Goal: Task Accomplishment & Management: Manage account settings

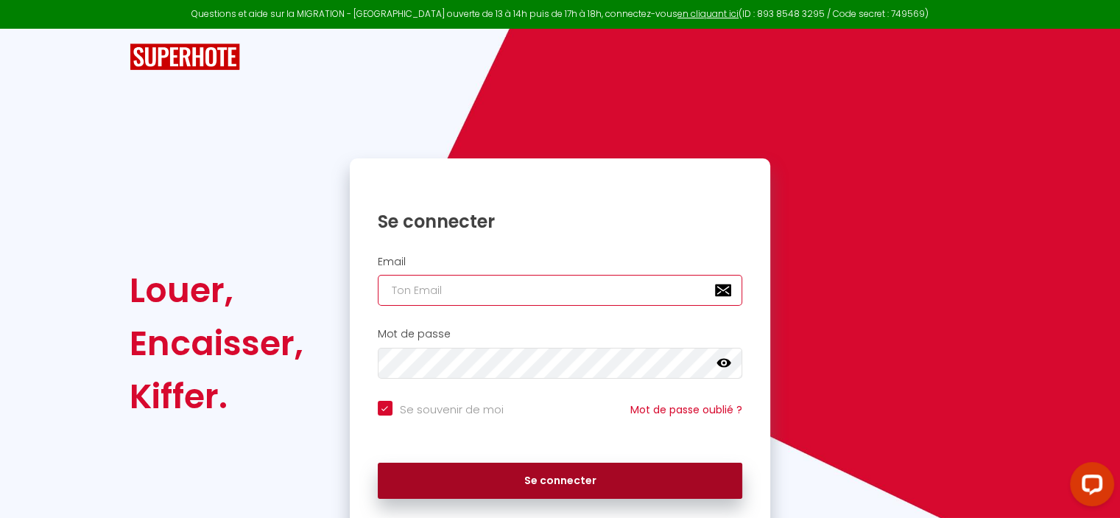
type input "[DOMAIN_NAME][EMAIL_ADDRESS][DOMAIN_NAME]"
click at [554, 466] on button "Se connecter" at bounding box center [560, 480] width 365 height 37
checkbox input "true"
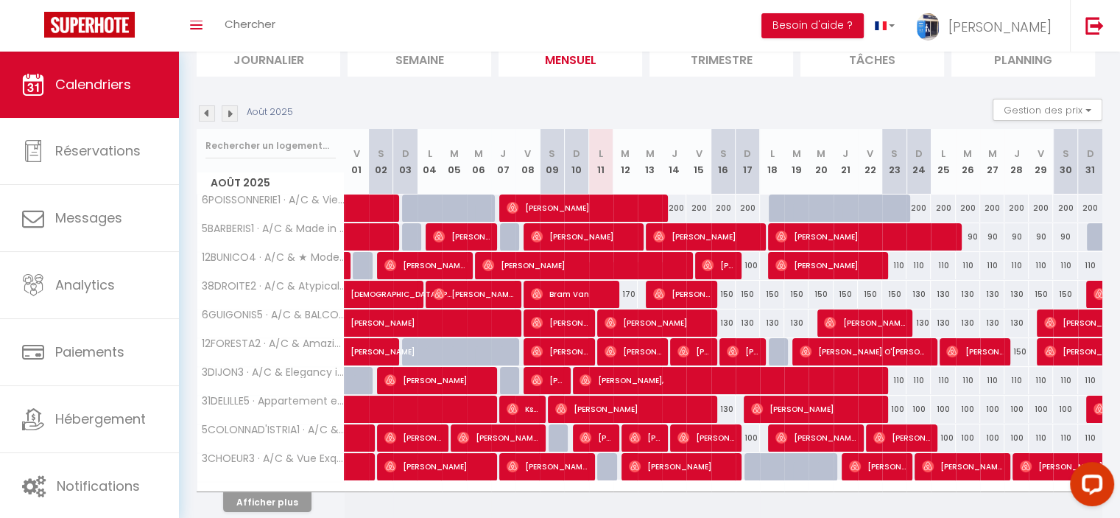
scroll to position [171, 0]
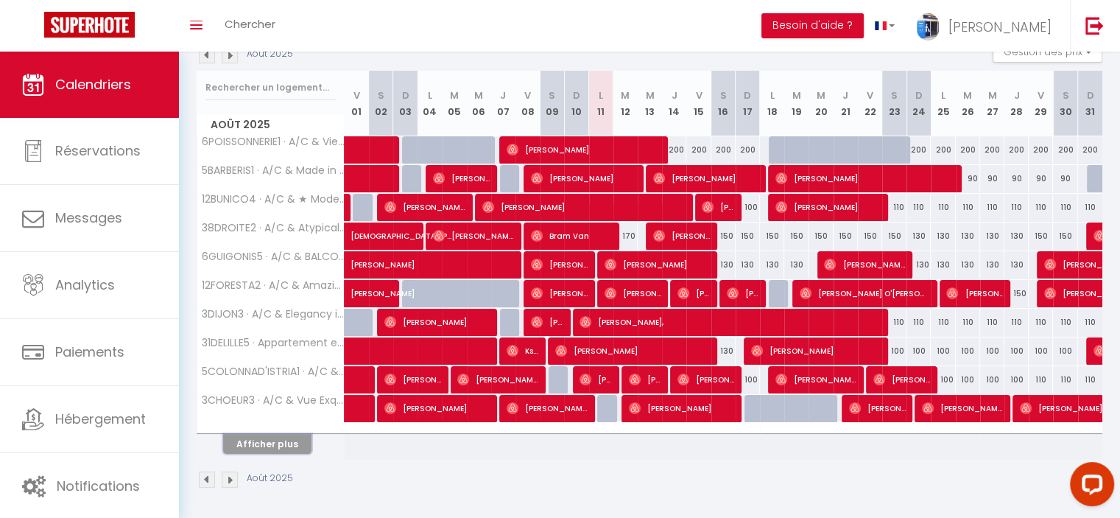
click at [276, 444] on button "Afficher plus" at bounding box center [267, 444] width 88 height 20
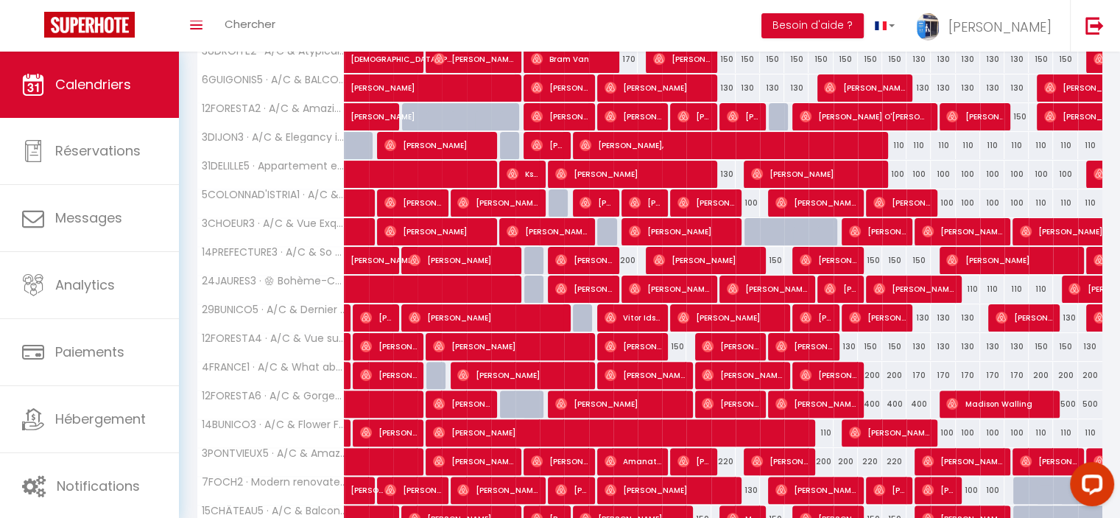
scroll to position [456, 0]
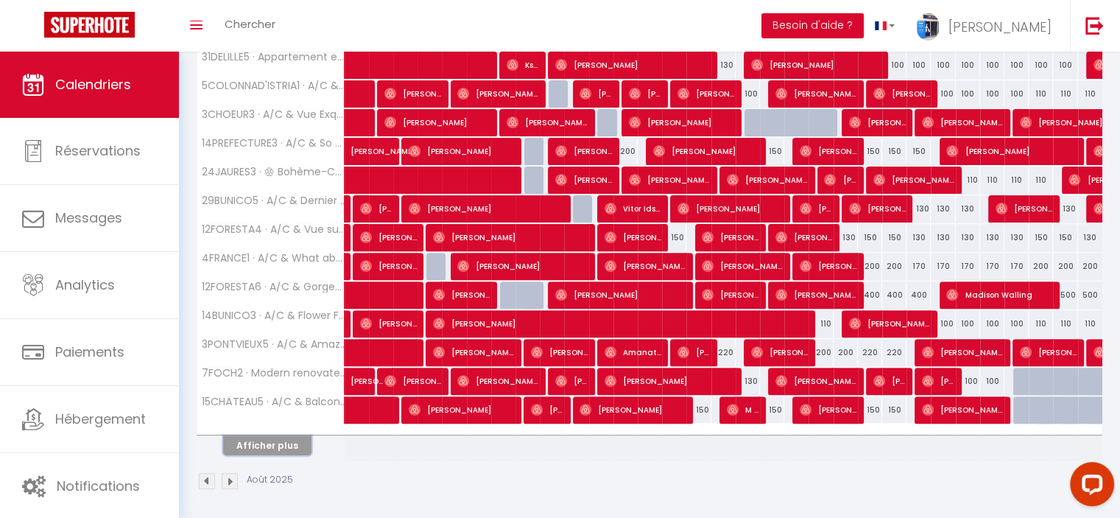
click at [296, 435] on button "Afficher plus" at bounding box center [267, 445] width 88 height 20
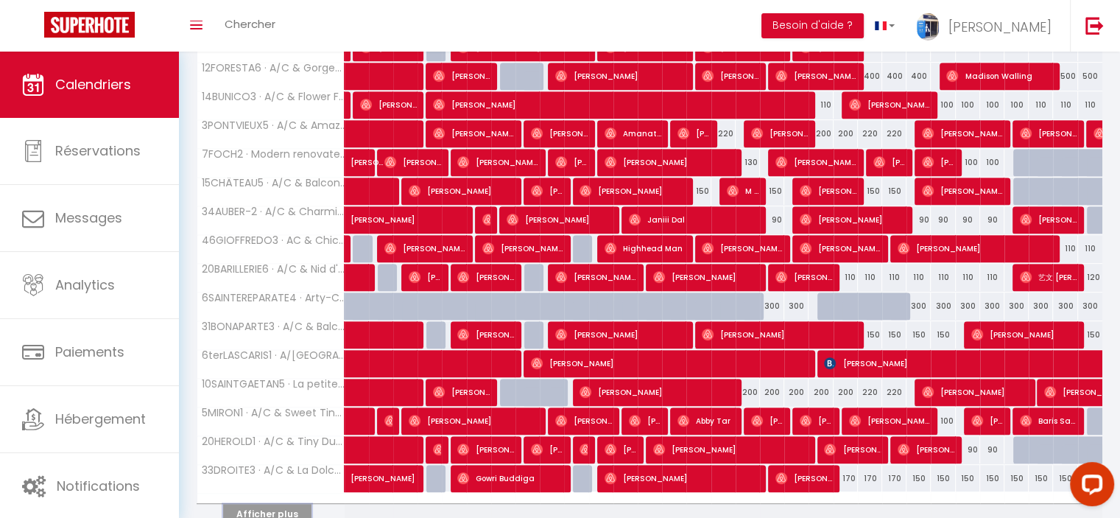
scroll to position [742, 0]
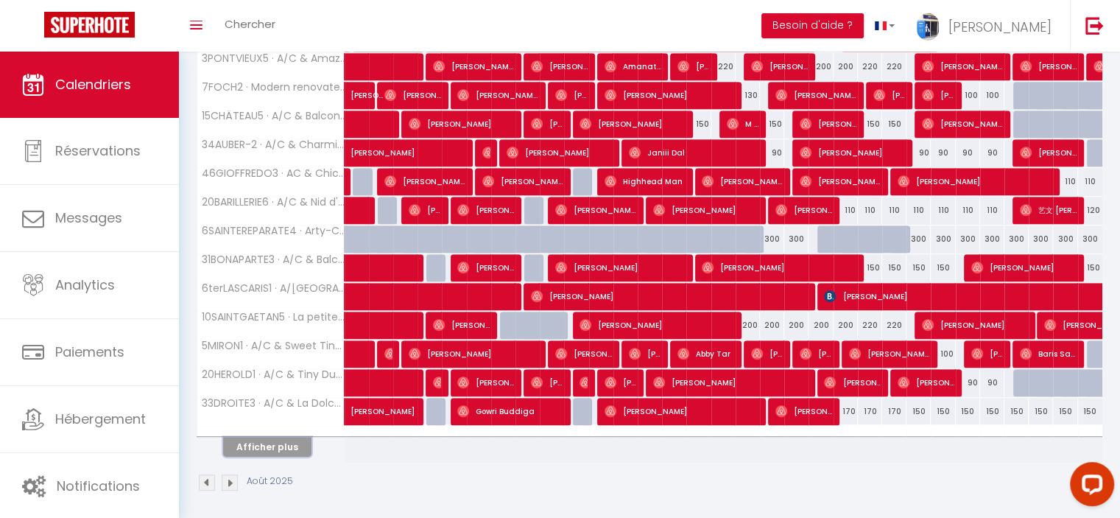
click at [286, 441] on button "Afficher plus" at bounding box center [267, 447] width 88 height 20
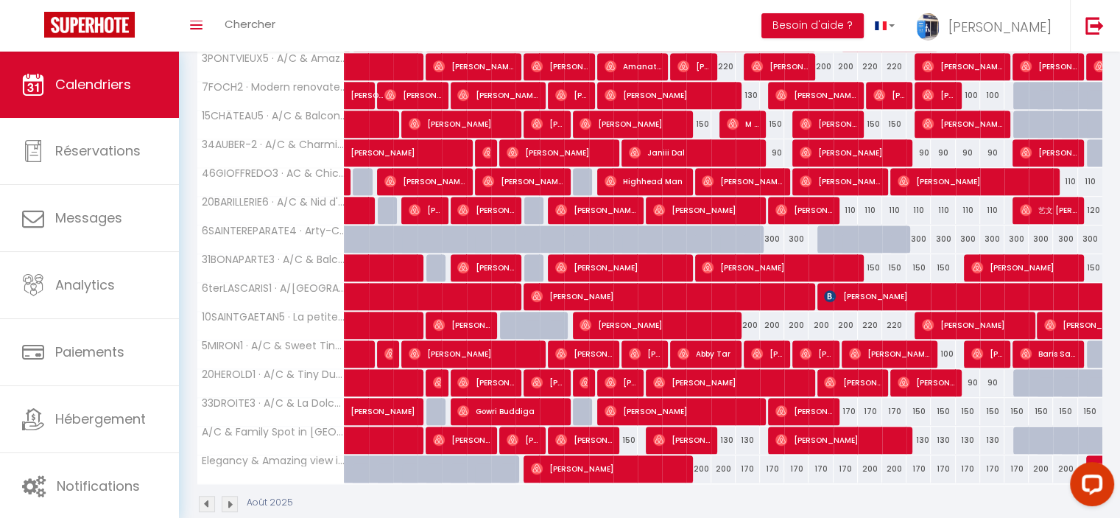
scroll to position [763, 0]
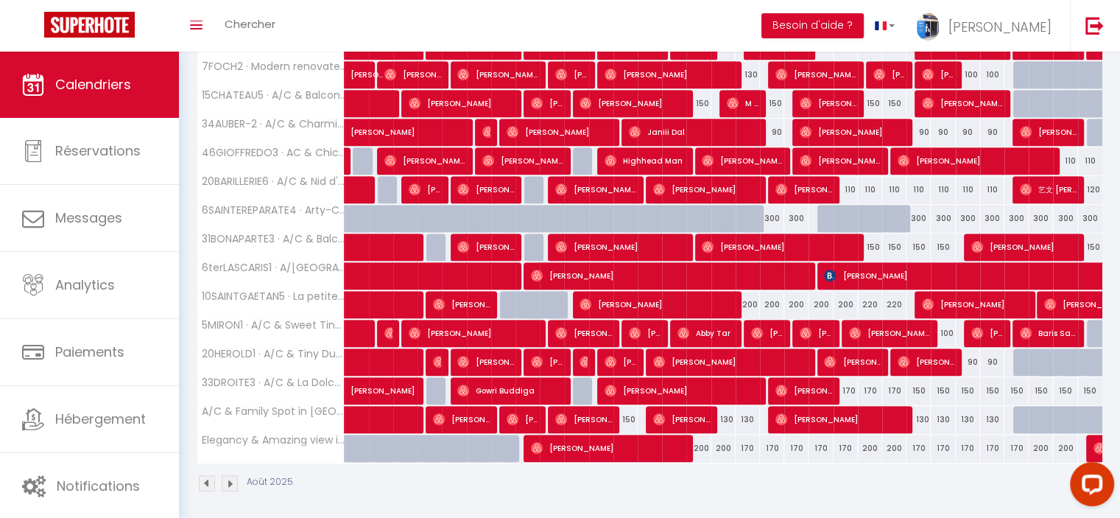
click at [702, 437] on div "200" at bounding box center [698, 447] width 24 height 27
type input "200"
type input "Ven 15 Août 2025"
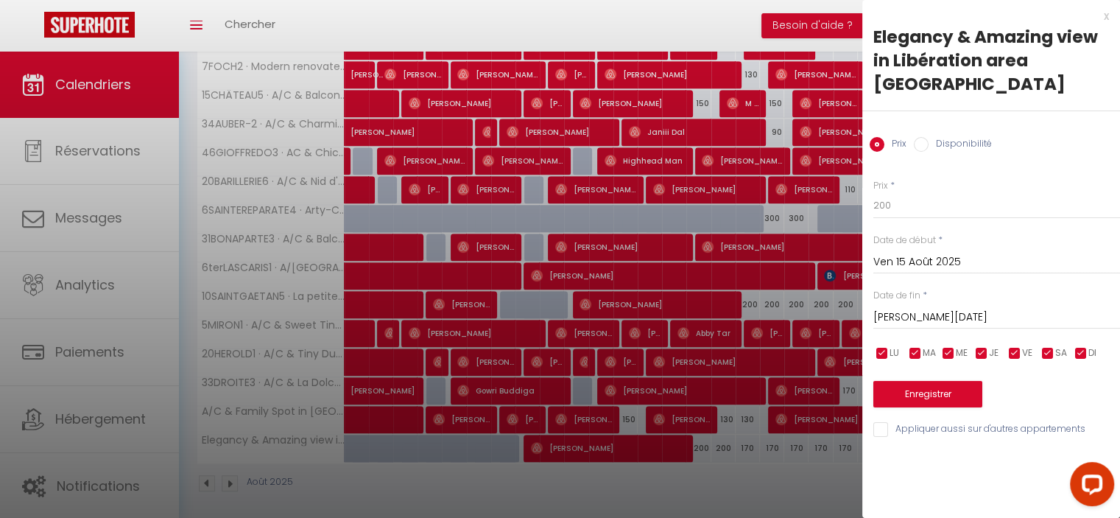
click at [929, 308] on input "[PERSON_NAME][DATE]" at bounding box center [996, 317] width 247 height 19
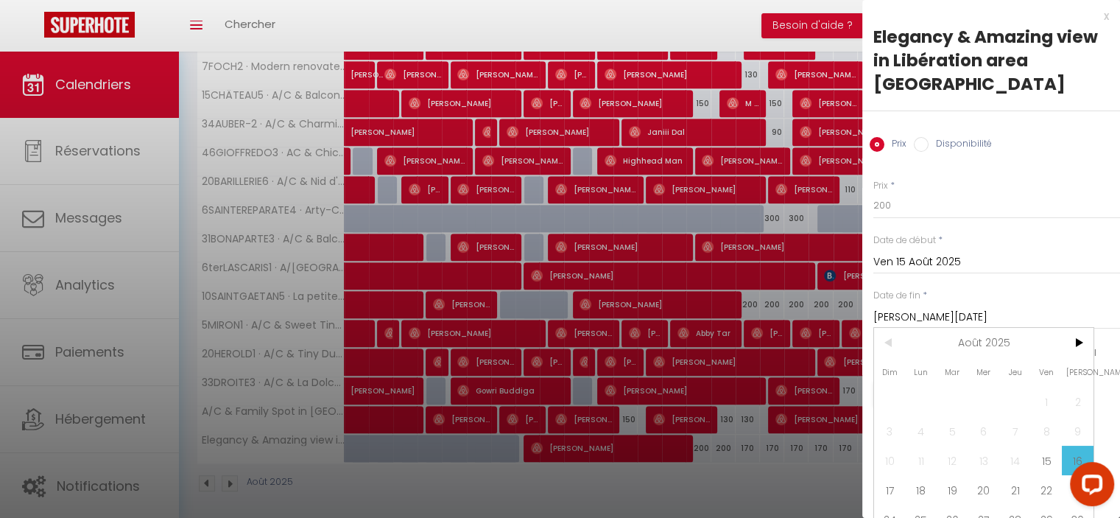
drag, startPoint x: 875, startPoint y: 473, endPoint x: 869, endPoint y: 330, distance: 142.9
click at [875, 475] on span "17" at bounding box center [890, 489] width 32 height 29
type input "Dim 17 Août 2025"
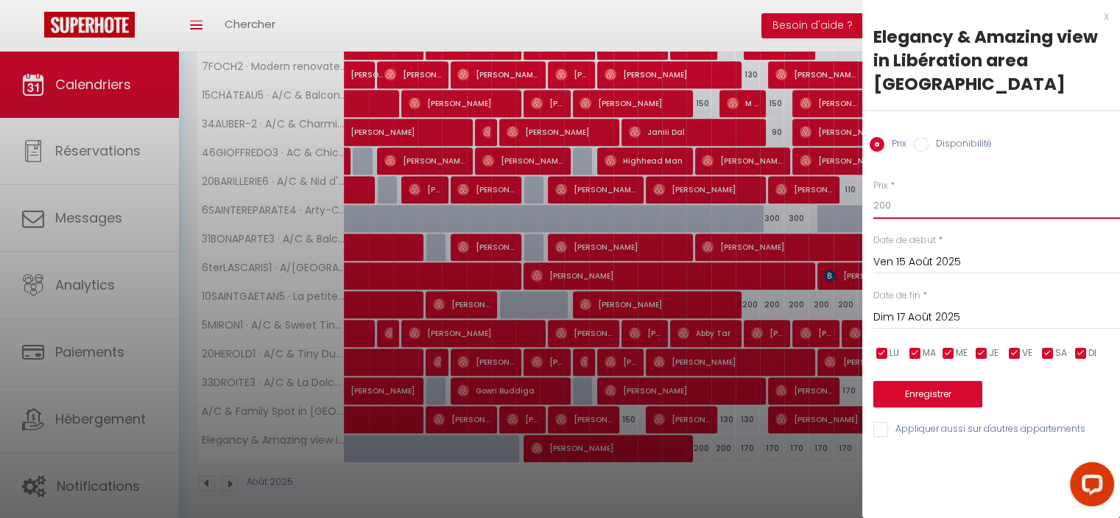
drag, startPoint x: 886, startPoint y: 181, endPoint x: 864, endPoint y: 182, distance: 22.8
click at [864, 182] on div "Prix * 200 Statut * Disponible Indisponible Date de début * [DATE] < [DATE] > D…" at bounding box center [991, 299] width 258 height 278
type input "170"
click at [936, 381] on button "Enregistrer" at bounding box center [927, 394] width 109 height 27
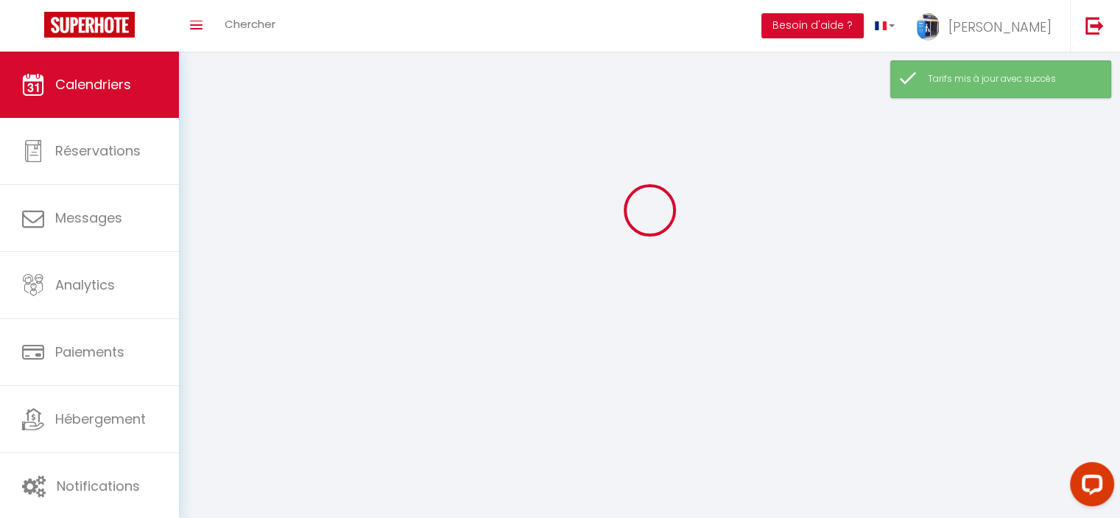
scroll to position [171, 0]
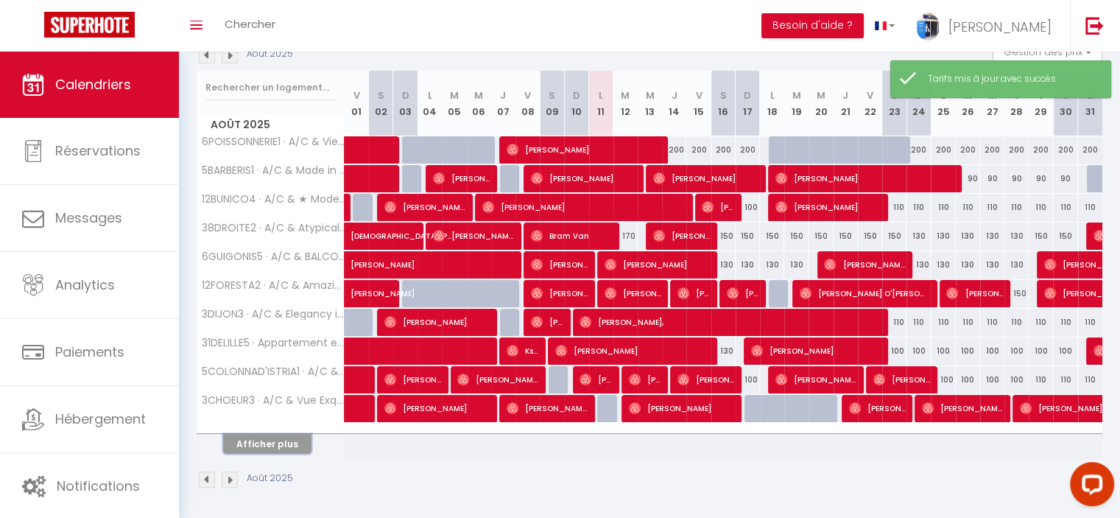
click at [293, 444] on button "Afficher plus" at bounding box center [267, 444] width 88 height 20
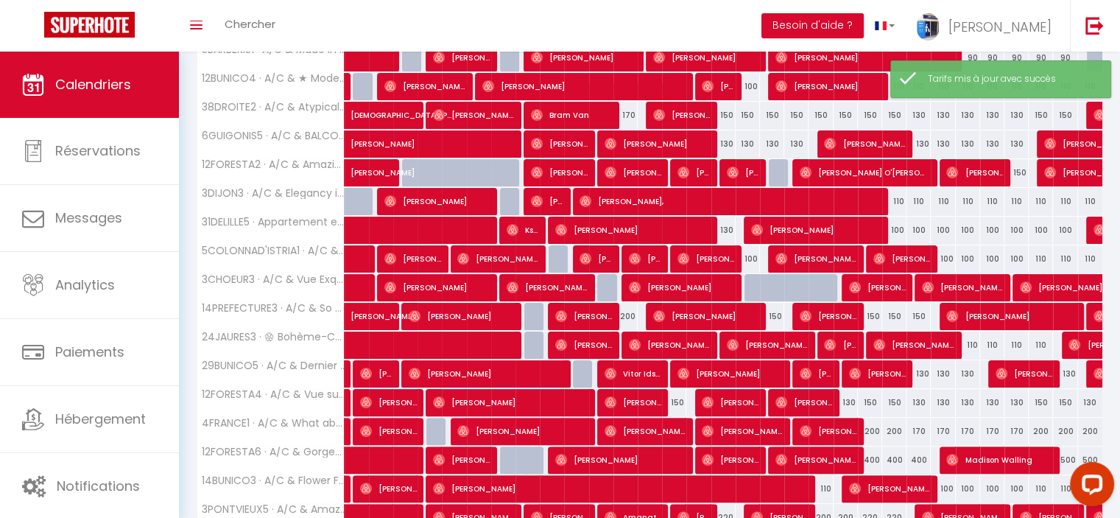
scroll to position [456, 0]
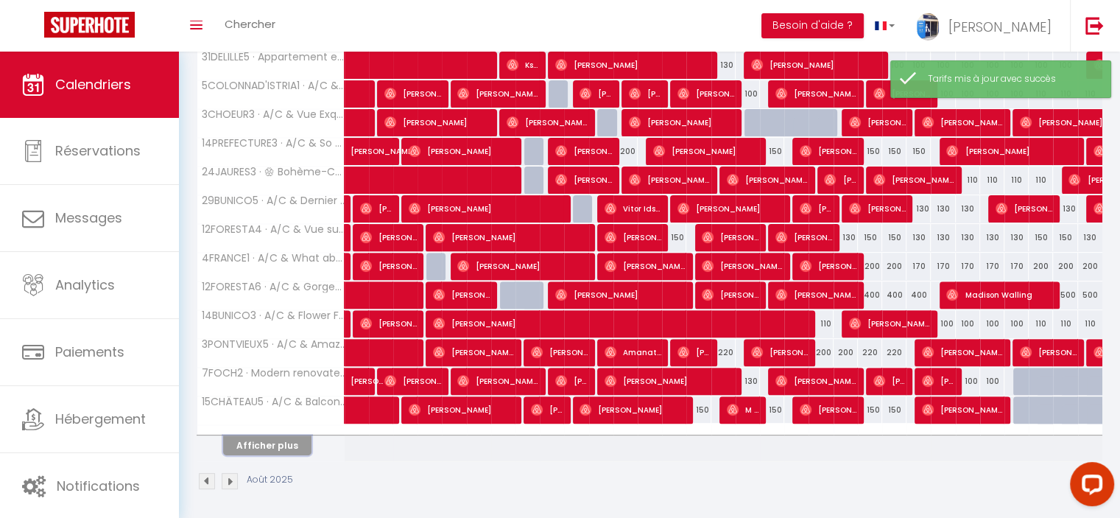
drag, startPoint x: 269, startPoint y: 438, endPoint x: 298, endPoint y: 417, distance: 35.9
click at [270, 438] on button "Afficher plus" at bounding box center [267, 445] width 88 height 20
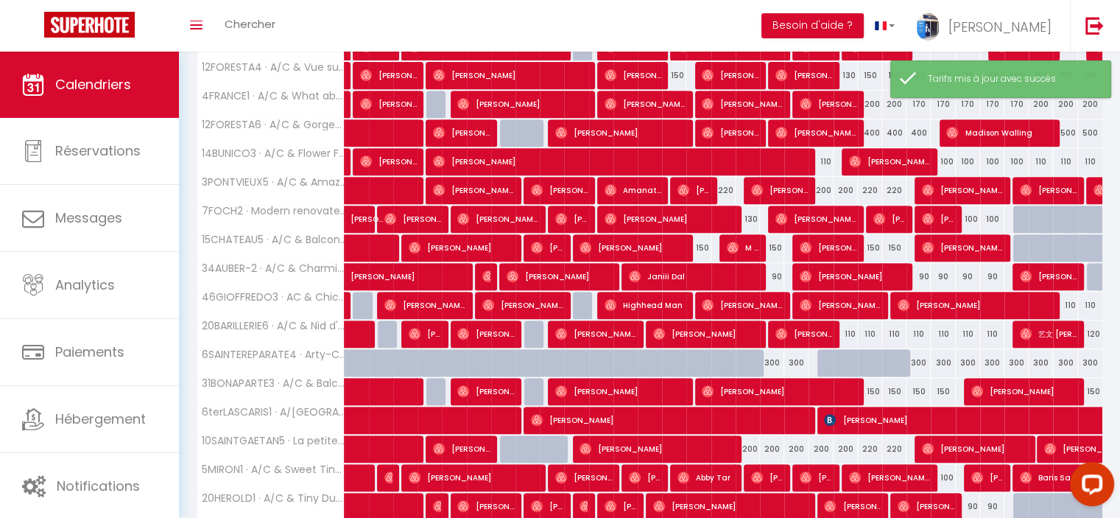
scroll to position [742, 0]
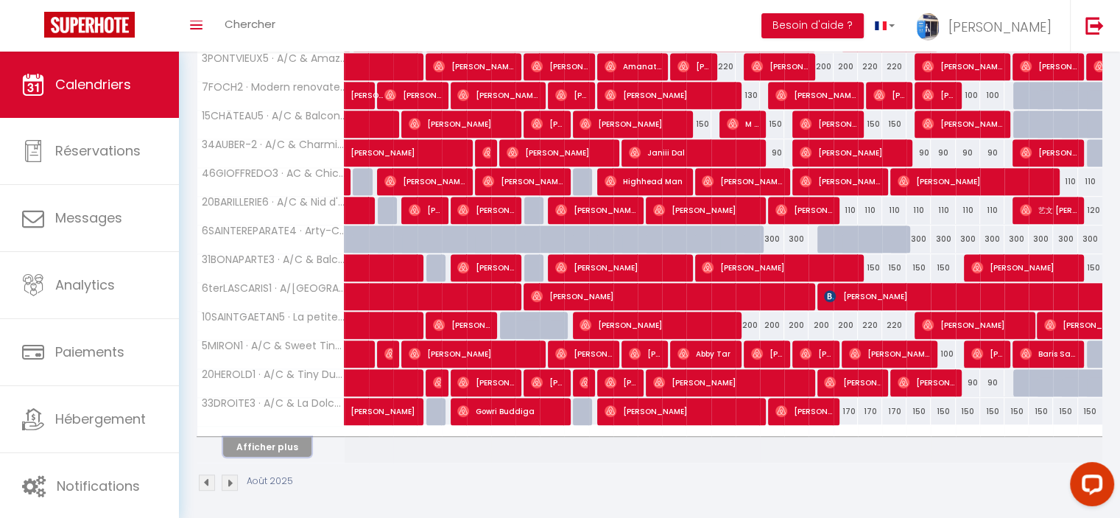
click at [279, 451] on button "Afficher plus" at bounding box center [267, 447] width 88 height 20
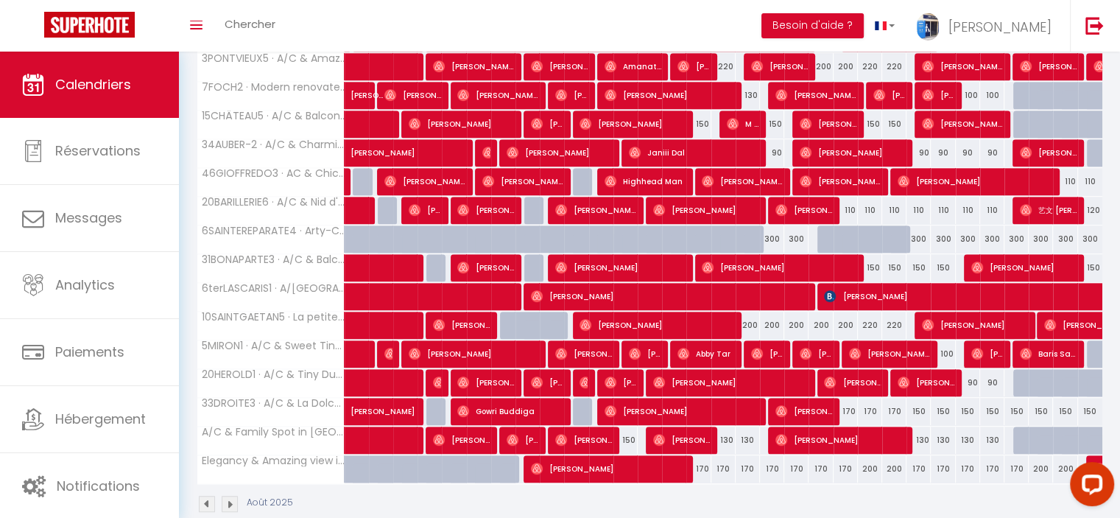
scroll to position [763, 0]
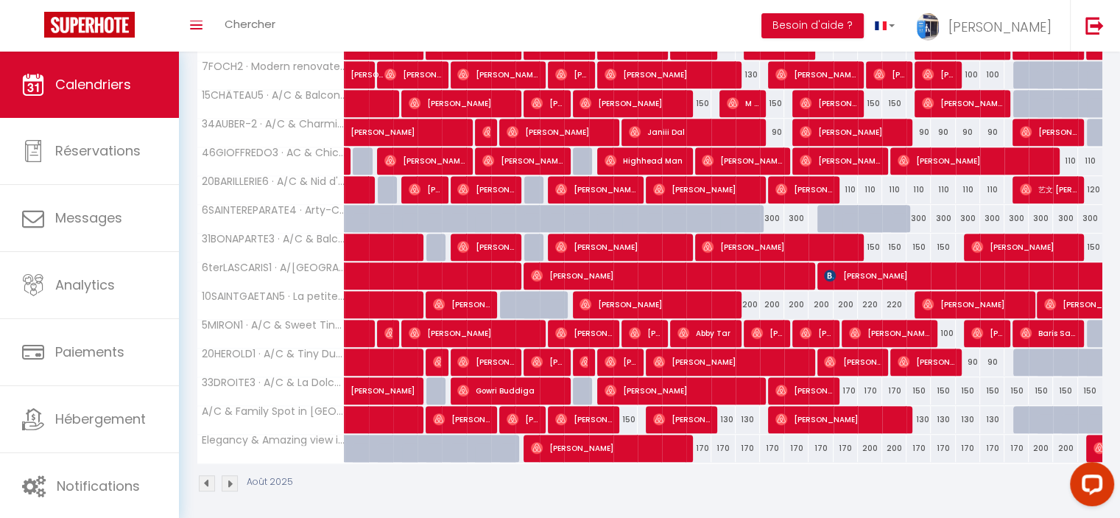
click at [706, 444] on div "170" at bounding box center [698, 447] width 24 height 27
type input "170"
type input "Ven 15 Août 2025"
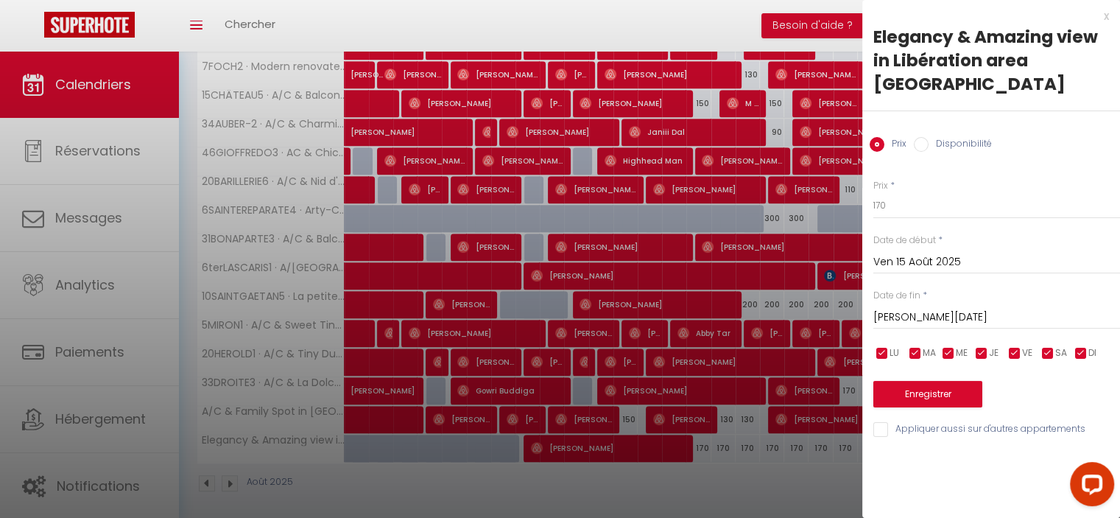
click at [919, 308] on input "[PERSON_NAME][DATE]" at bounding box center [996, 317] width 247 height 19
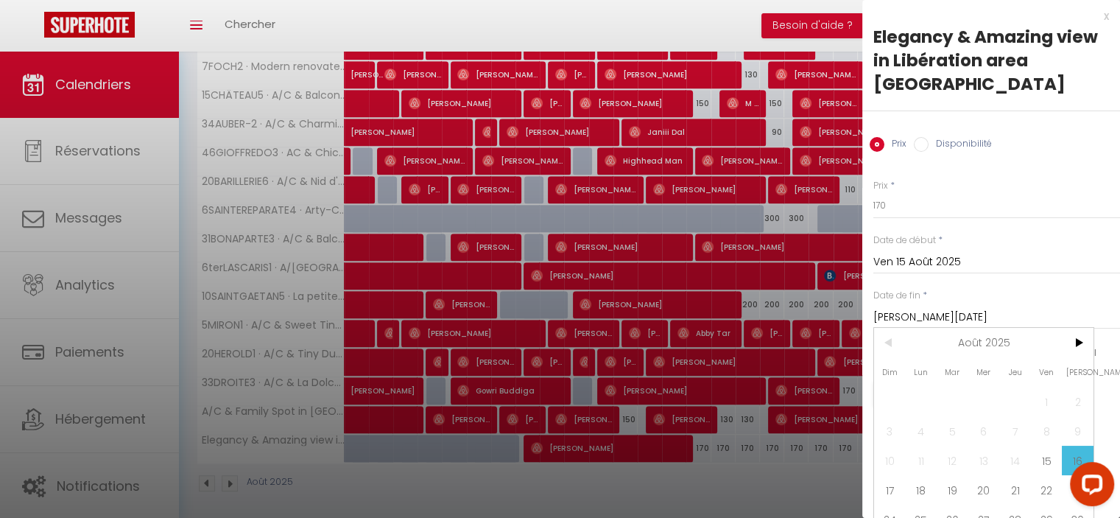
drag, startPoint x: 895, startPoint y: 465, endPoint x: 822, endPoint y: 186, distance: 287.9
click at [895, 475] on span "17" at bounding box center [890, 489] width 32 height 29
type input "Dim 17 Août 2025"
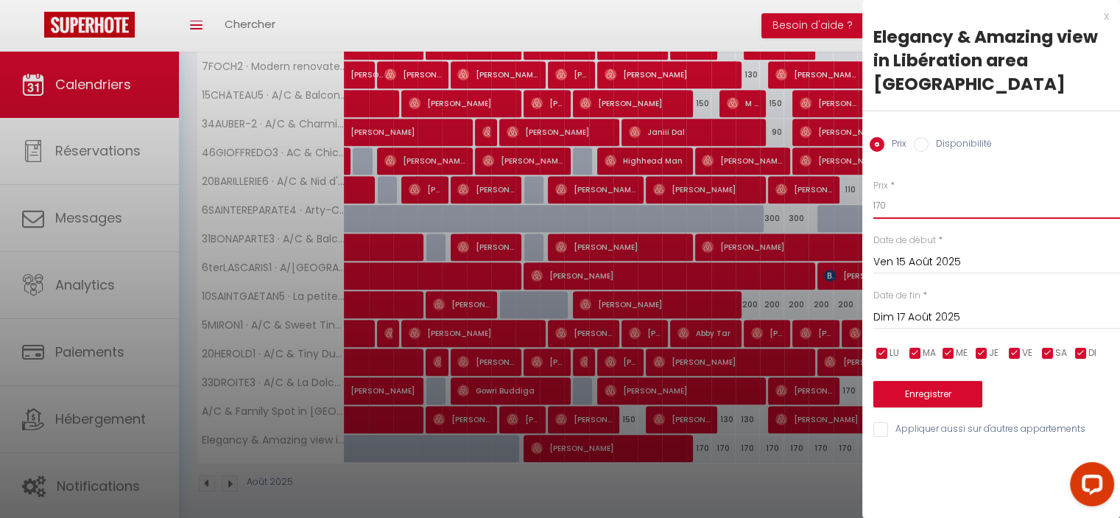
click at [863, 177] on div "Prix * 170 Statut * Disponible Indisponible Date de début * [DATE] < [DATE] > D…" at bounding box center [991, 299] width 258 height 278
type input "200"
click at [953, 381] on button "Enregistrer" at bounding box center [927, 394] width 109 height 27
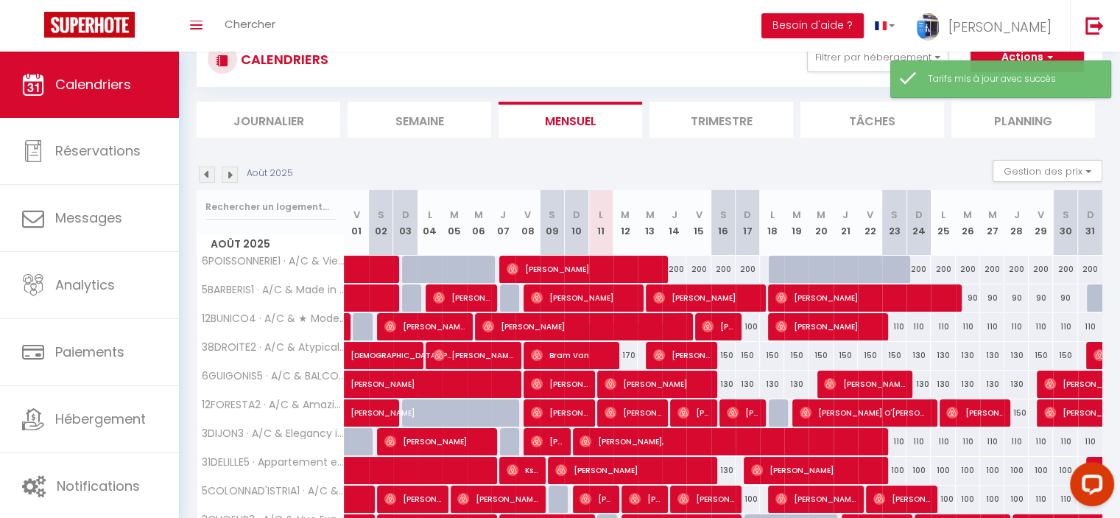
scroll to position [171, 0]
